Goal: Task Accomplishment & Management: Manage account settings

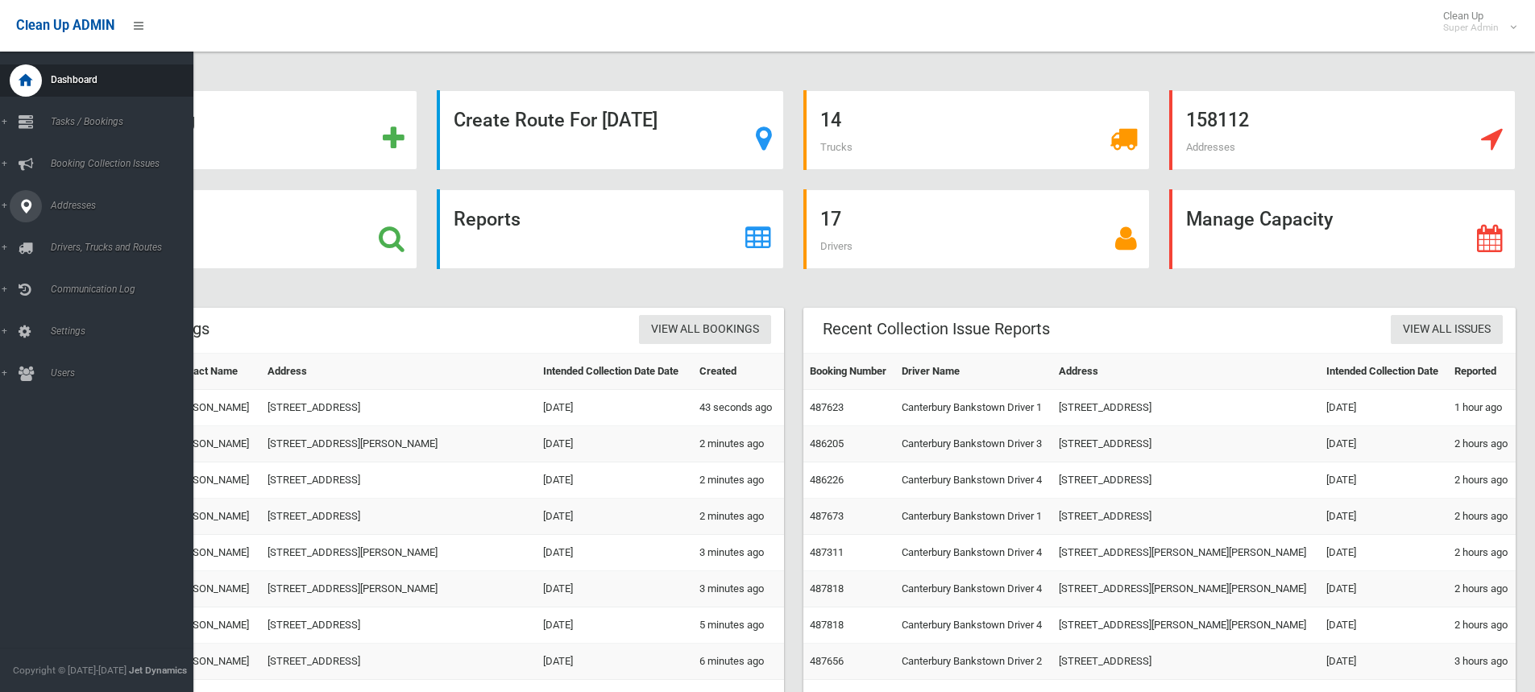
click at [31, 203] on icon at bounding box center [26, 206] width 15 height 32
click at [69, 226] on link "All Addresses" at bounding box center [103, 233] width 206 height 23
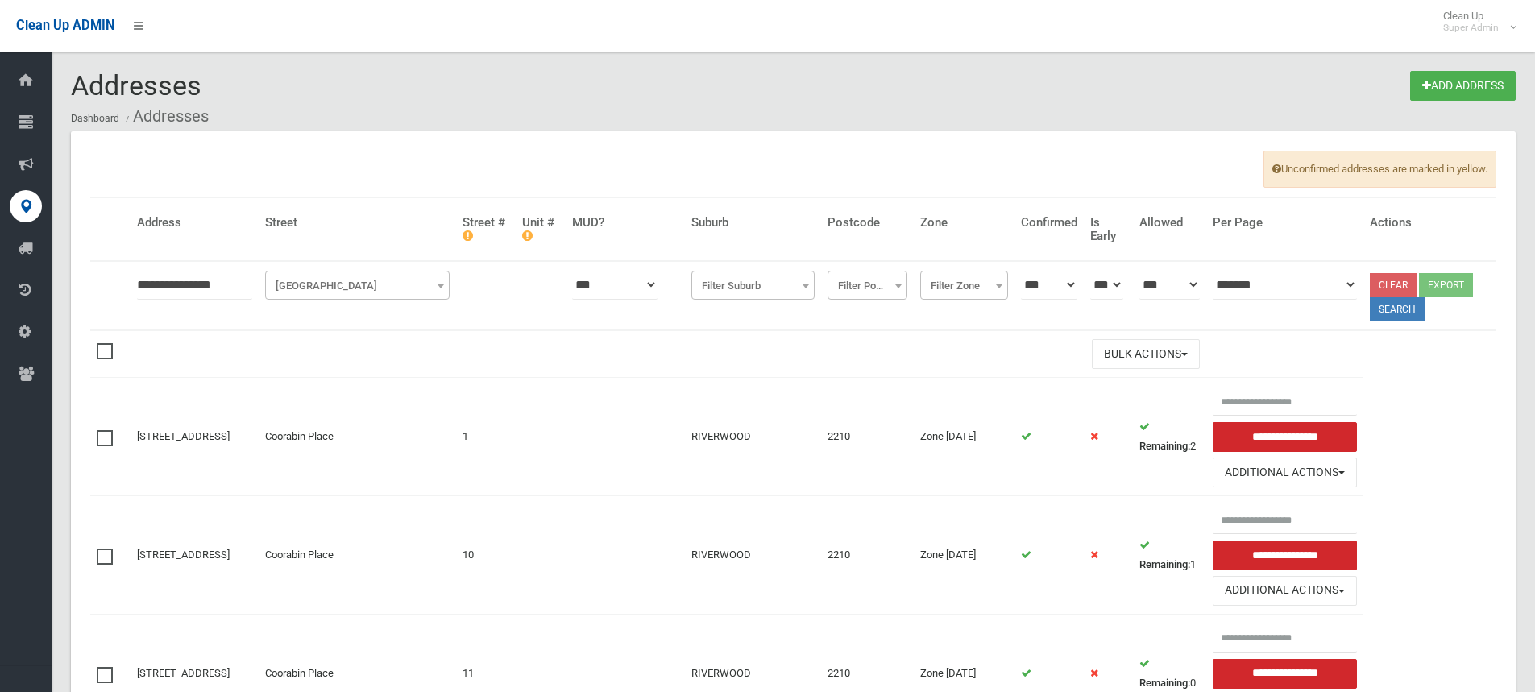
type input "**********"
click button at bounding box center [0, 0] width 0 height 0
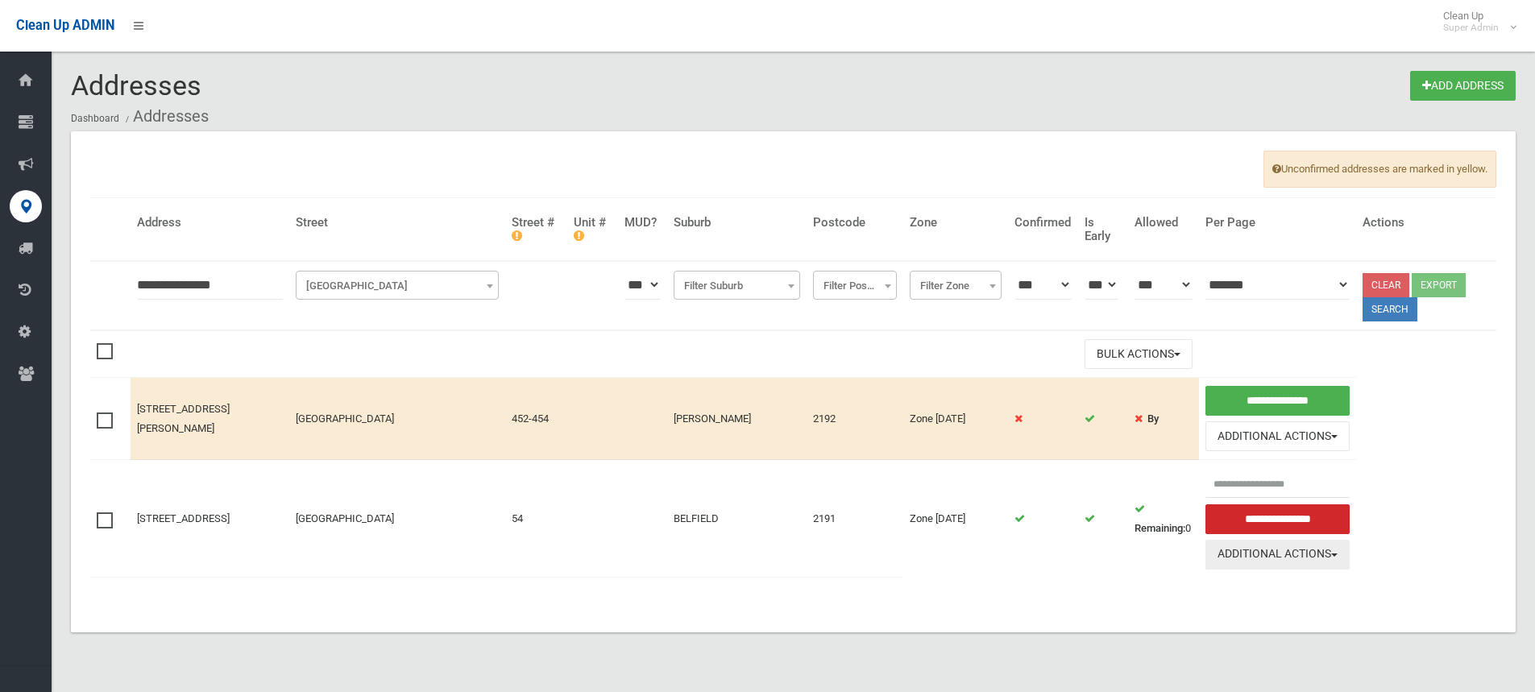
click at [1302, 555] on button "Additional Actions" at bounding box center [1278, 555] width 145 height 30
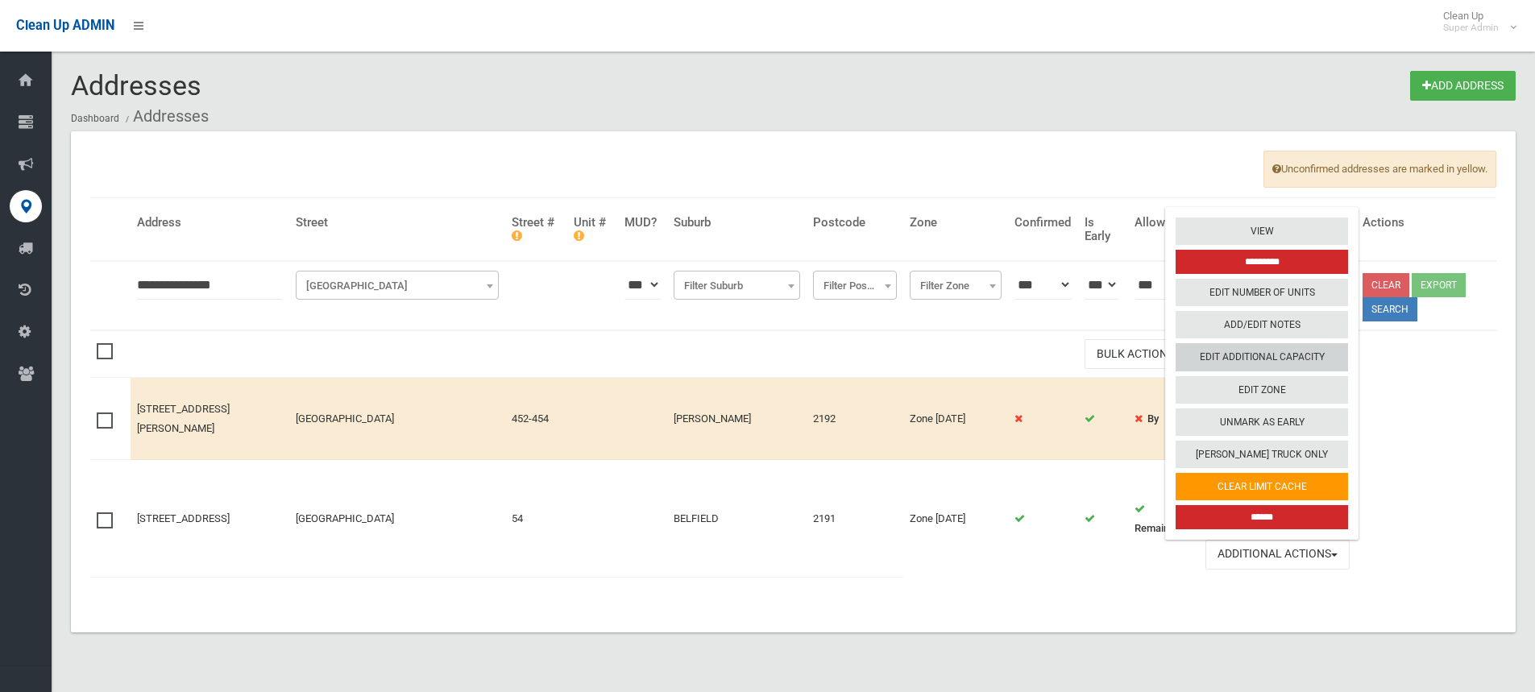
click at [1265, 361] on link "Edit Additional Capacity" at bounding box center [1262, 356] width 172 height 27
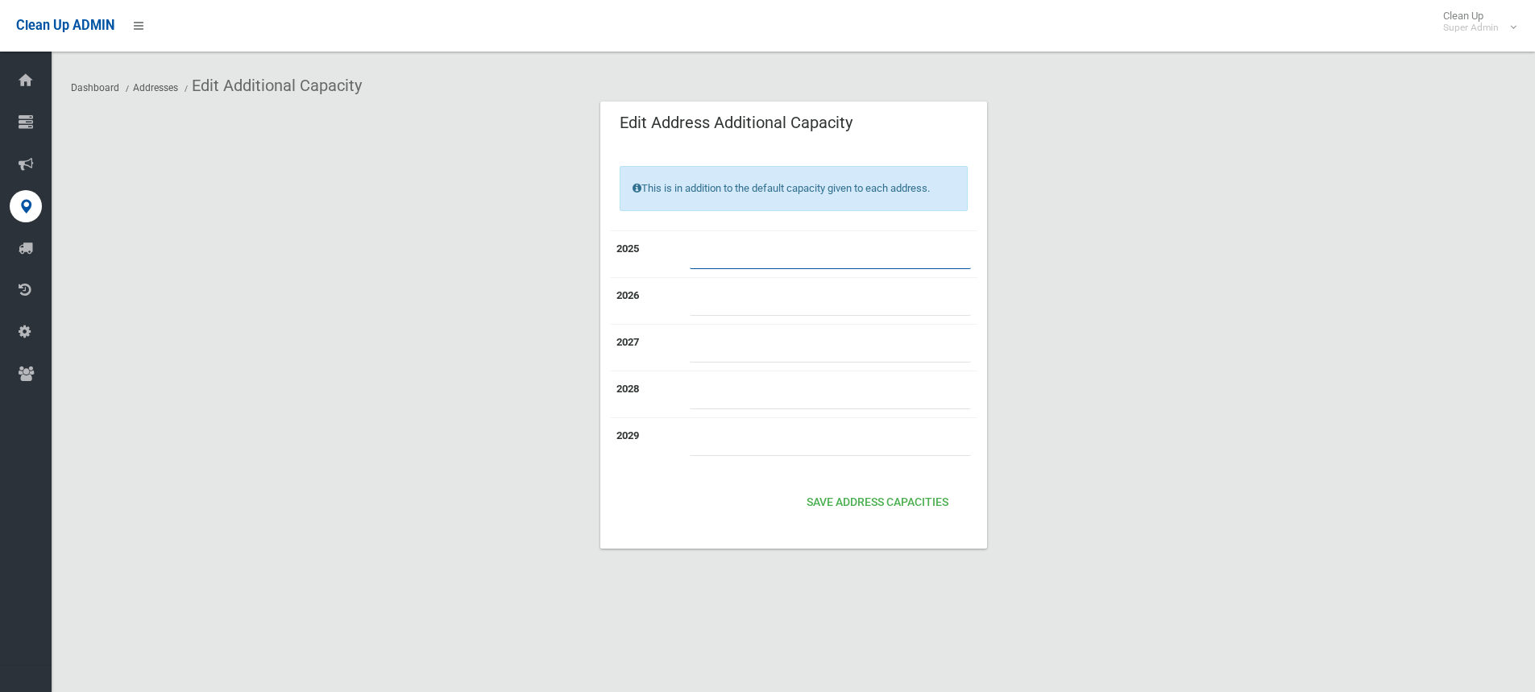
click at [793, 247] on input "number" at bounding box center [830, 254] width 281 height 30
type input "*"
click at [880, 492] on button "Save Address capacities" at bounding box center [877, 503] width 155 height 30
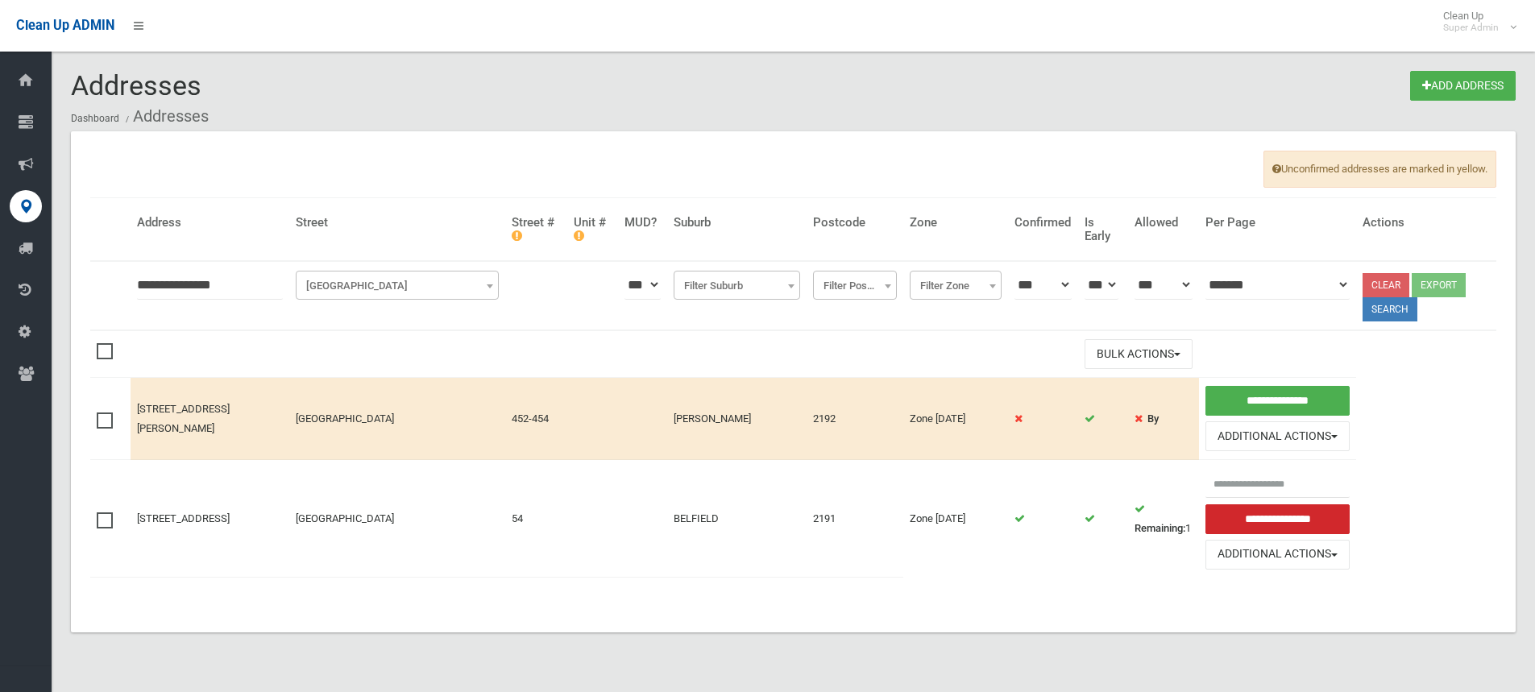
click at [739, 572] on td "BELFIELD" at bounding box center [737, 519] width 140 height 118
